Goal: Navigation & Orientation: Find specific page/section

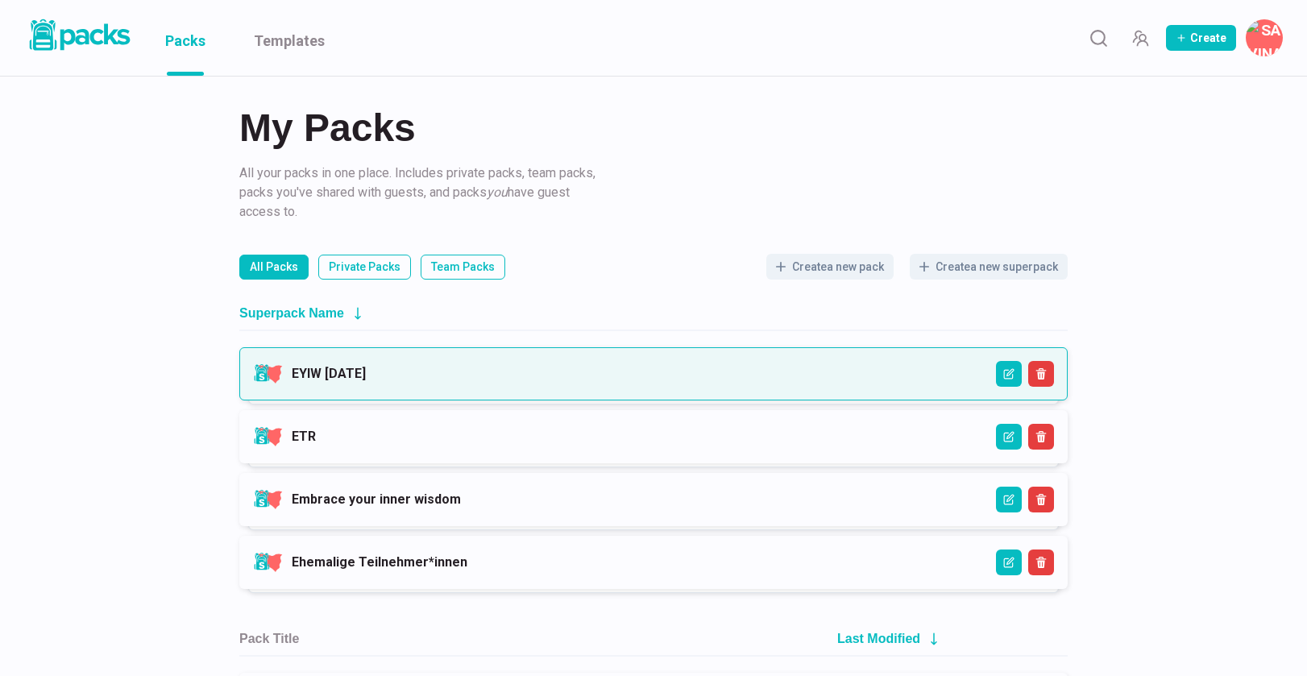
click at [366, 368] on link "EYIW [DATE]" at bounding box center [329, 373] width 74 height 15
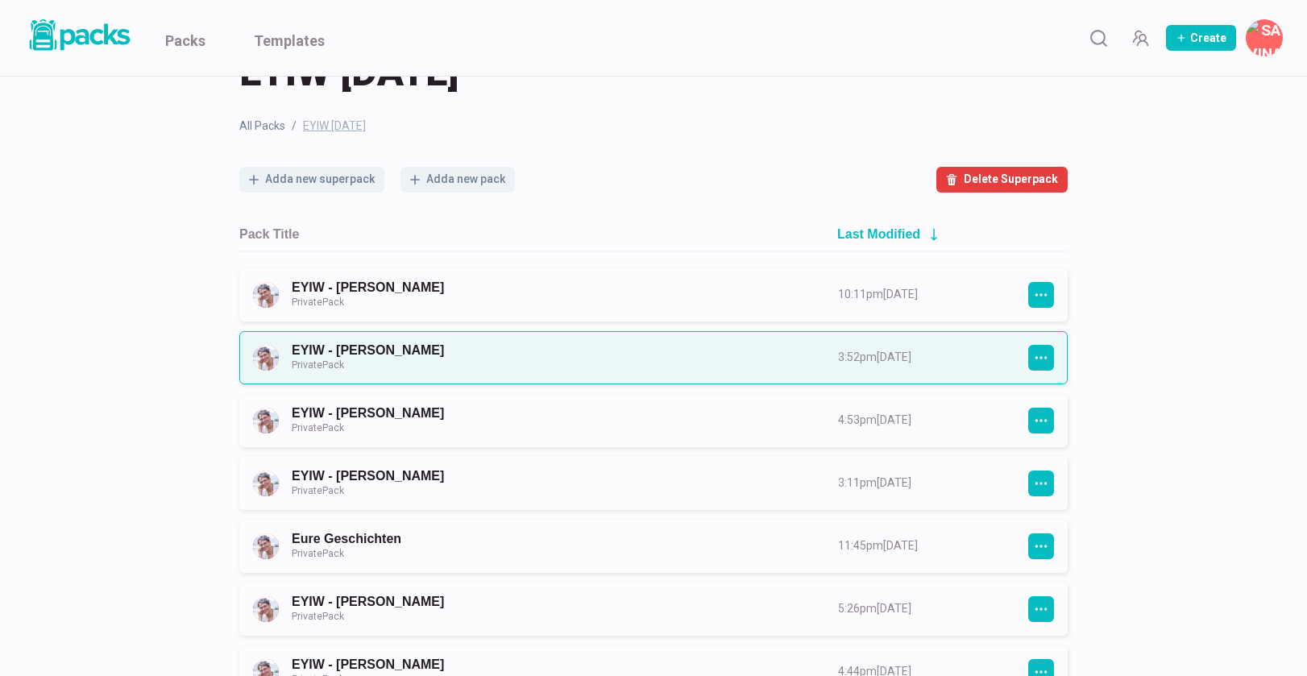
scroll to position [63, 0]
click at [425, 347] on link "EYIW - [PERSON_NAME] Private Pack" at bounding box center [550, 357] width 517 height 30
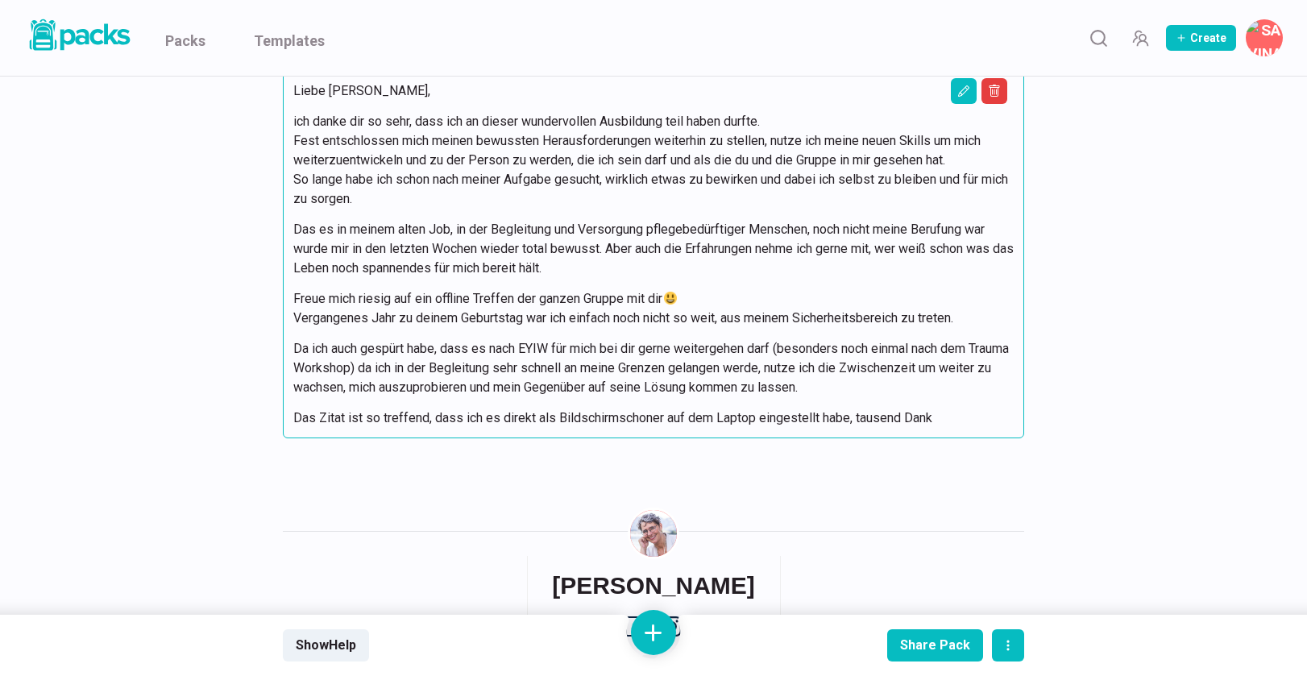
scroll to position [2037, 0]
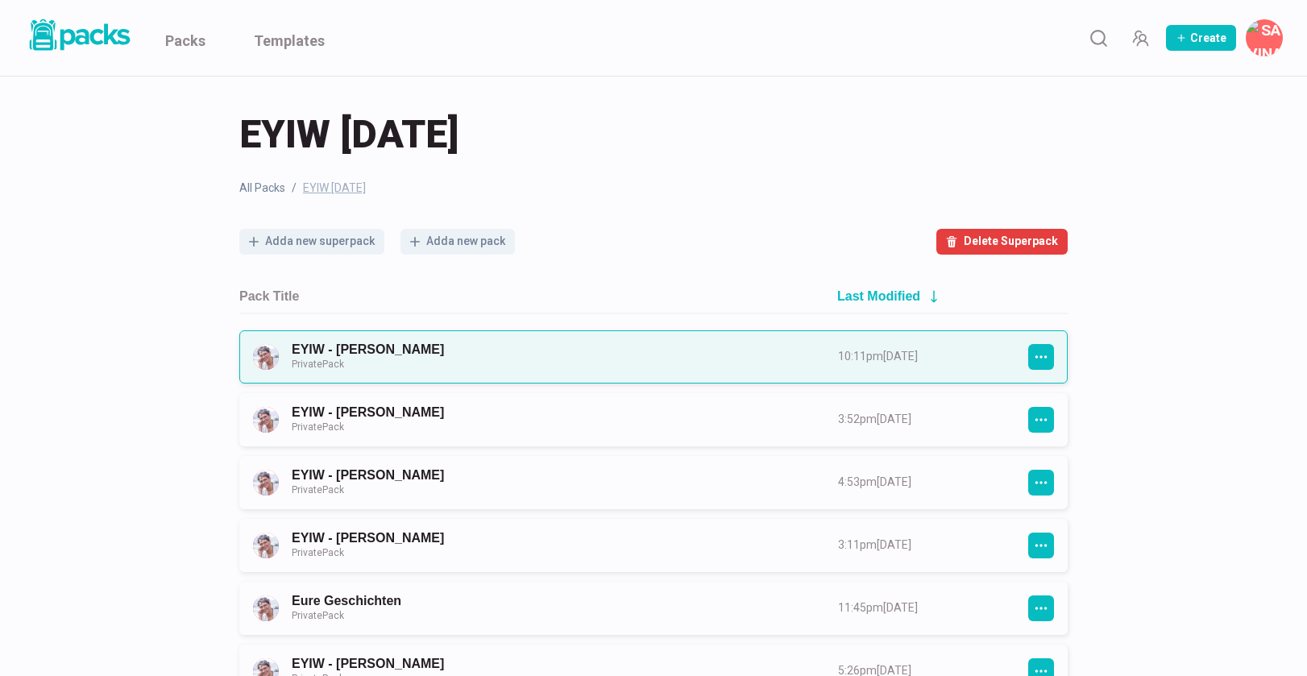
click at [382, 346] on link "EYIW - [PERSON_NAME] Private Pack" at bounding box center [550, 357] width 517 height 30
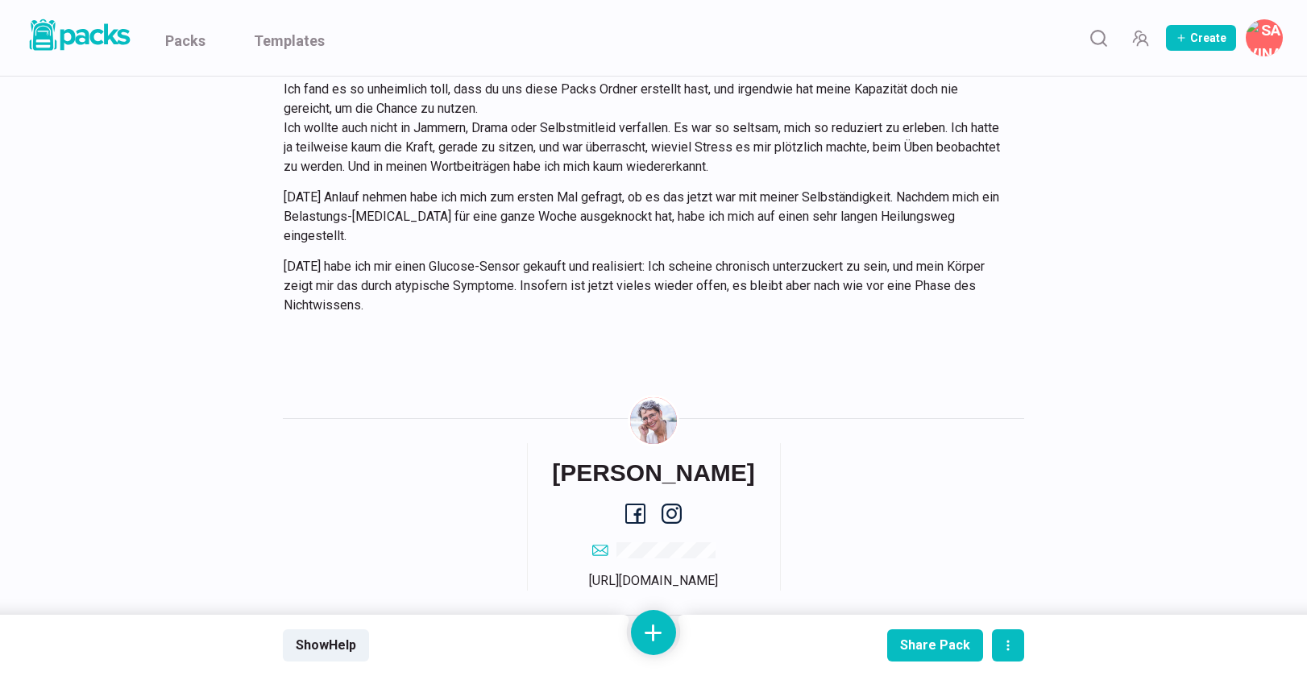
scroll to position [6843, 0]
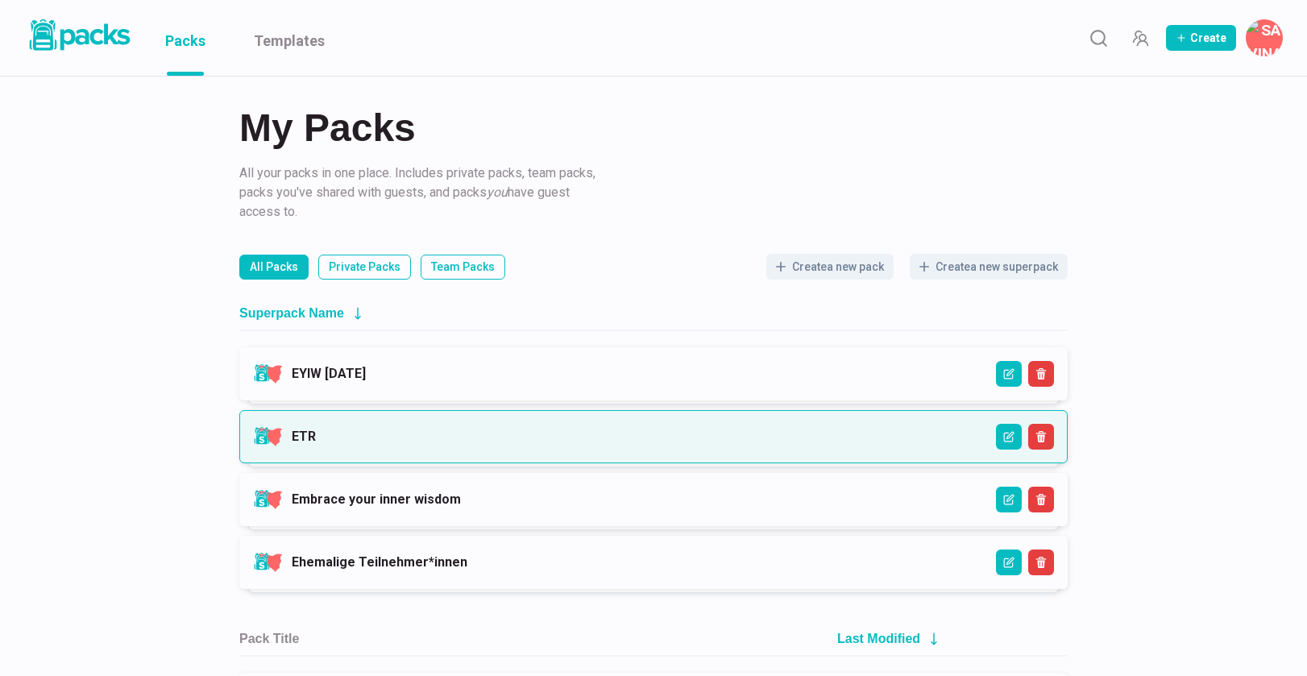
click at [316, 444] on link "ETR" at bounding box center [304, 436] width 24 height 15
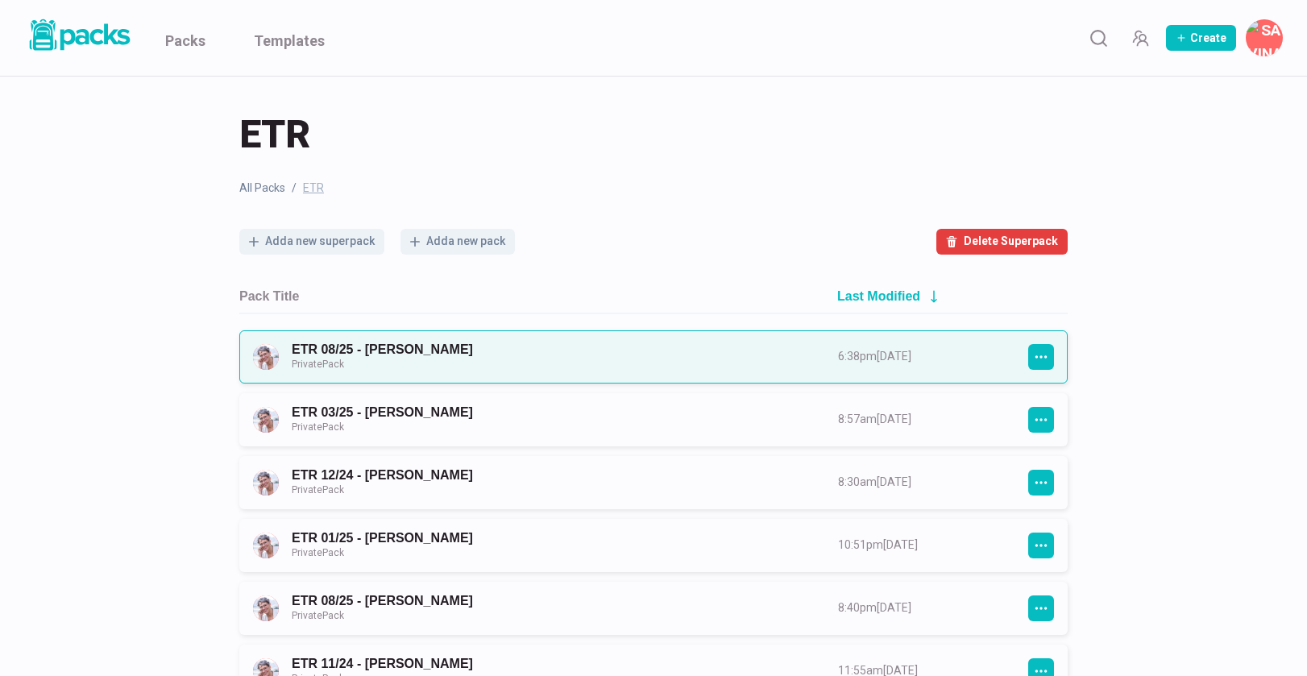
click at [532, 358] on link "ETR 08/25 - [PERSON_NAME] Private Pack" at bounding box center [550, 357] width 517 height 30
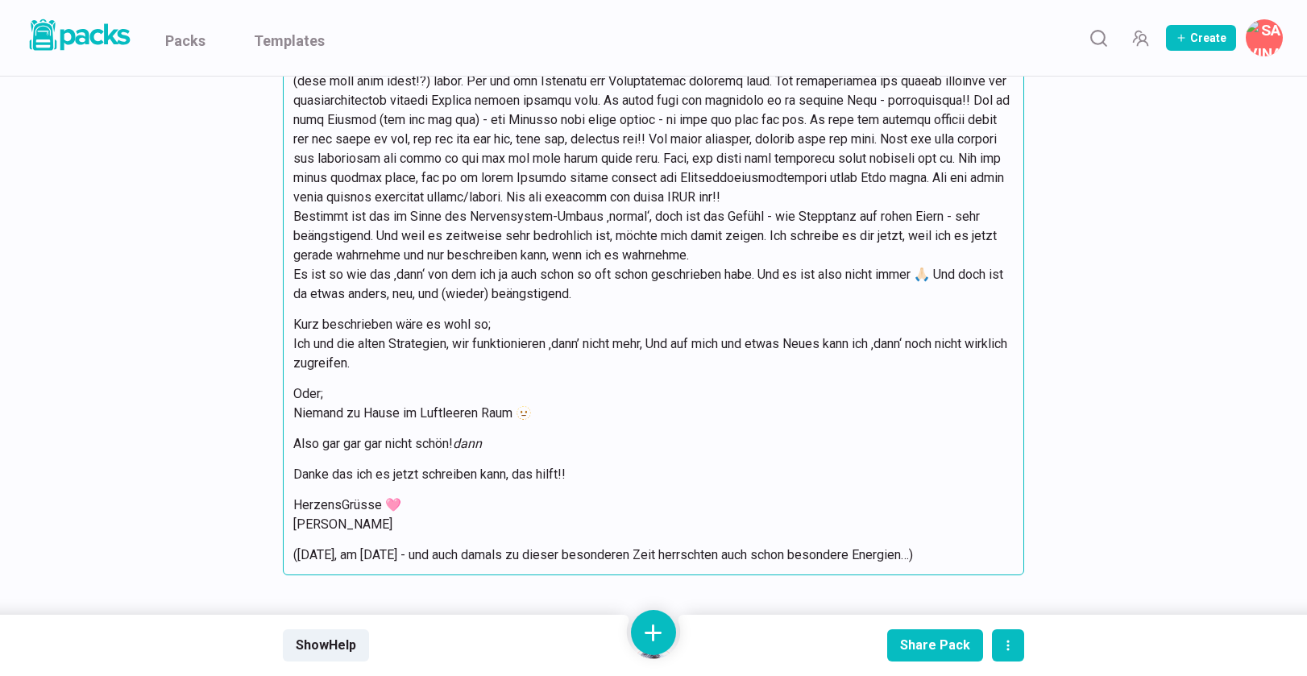
scroll to position [8276, 0]
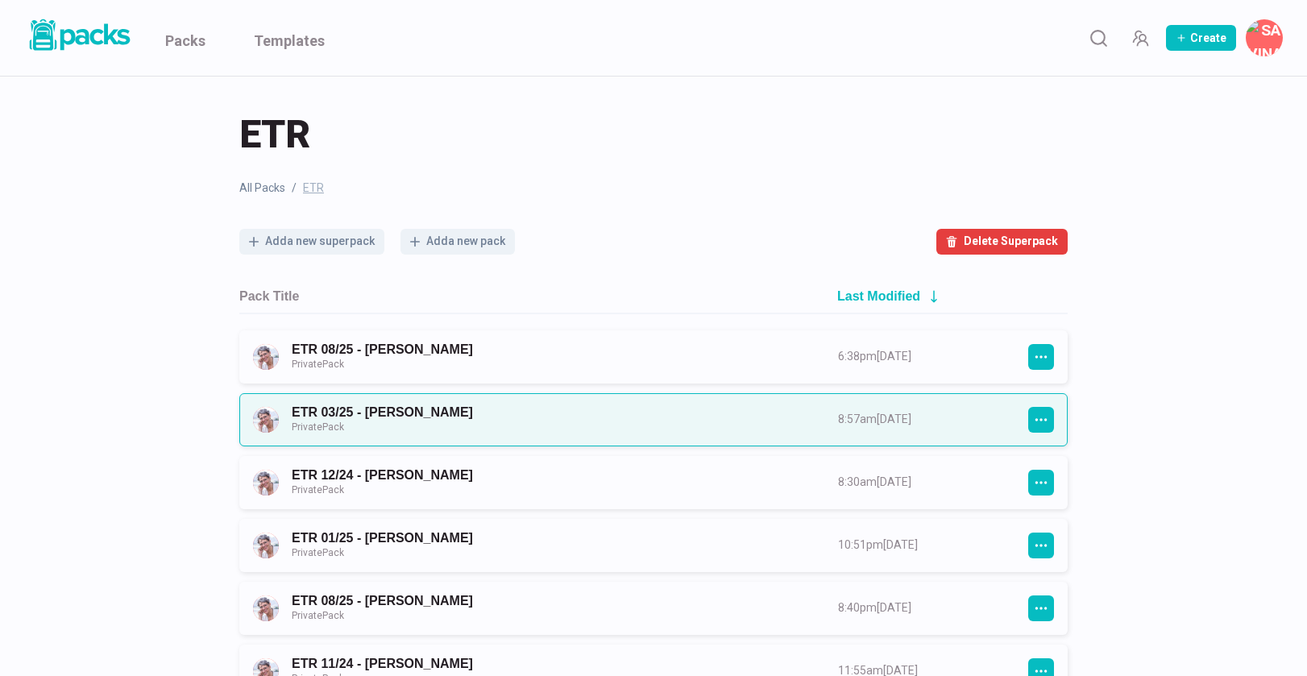
click at [504, 417] on link "ETR 03/25 - [PERSON_NAME] Private Pack" at bounding box center [550, 420] width 517 height 30
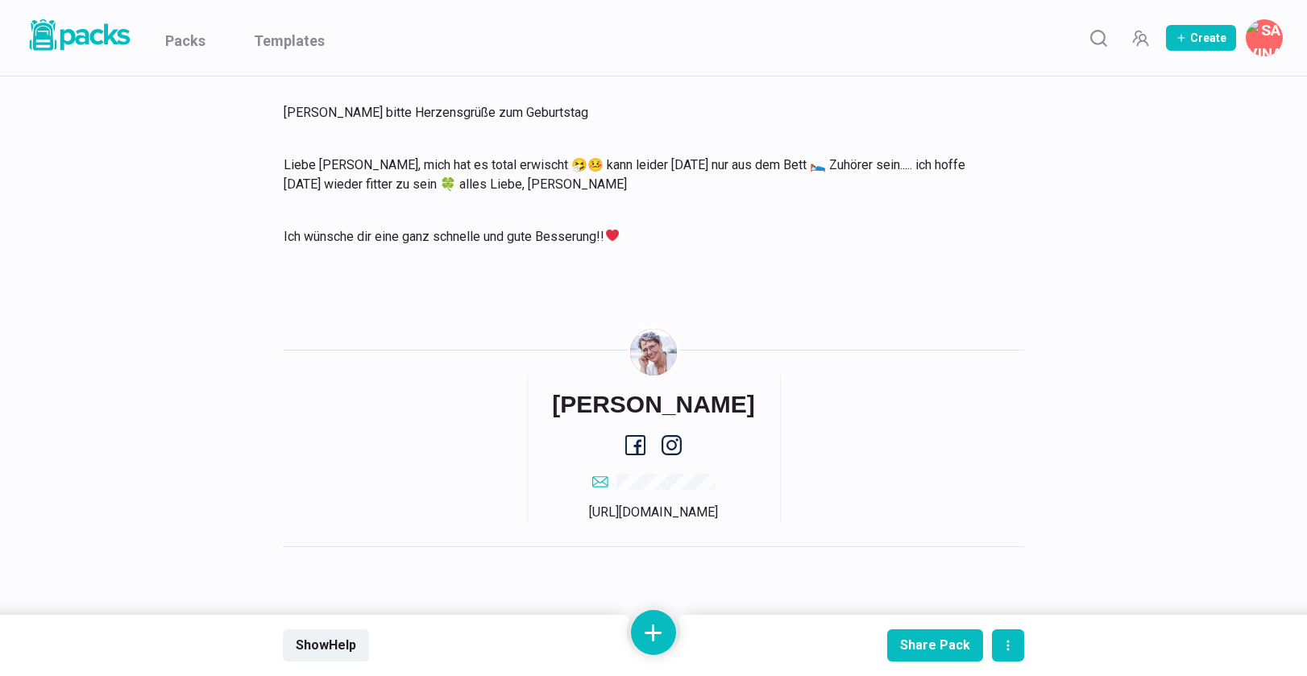
scroll to position [1637, 0]
